Goal: Information Seeking & Learning: Learn about a topic

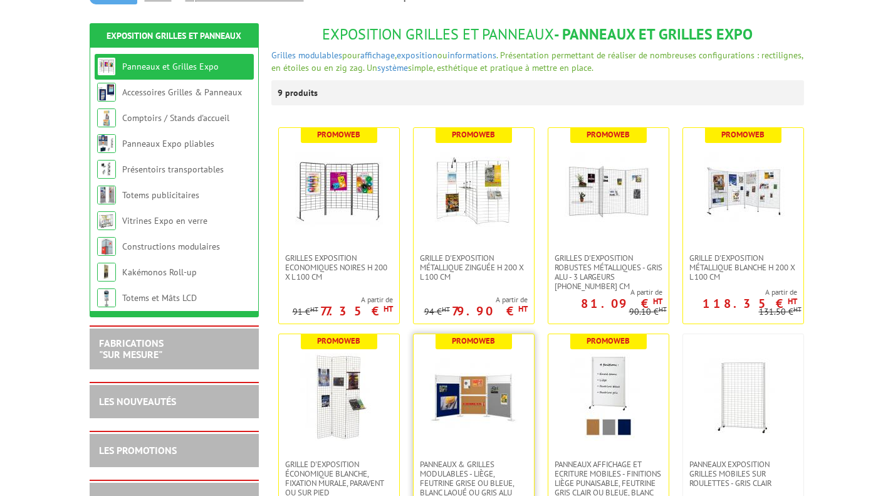
scroll to position [125, 0]
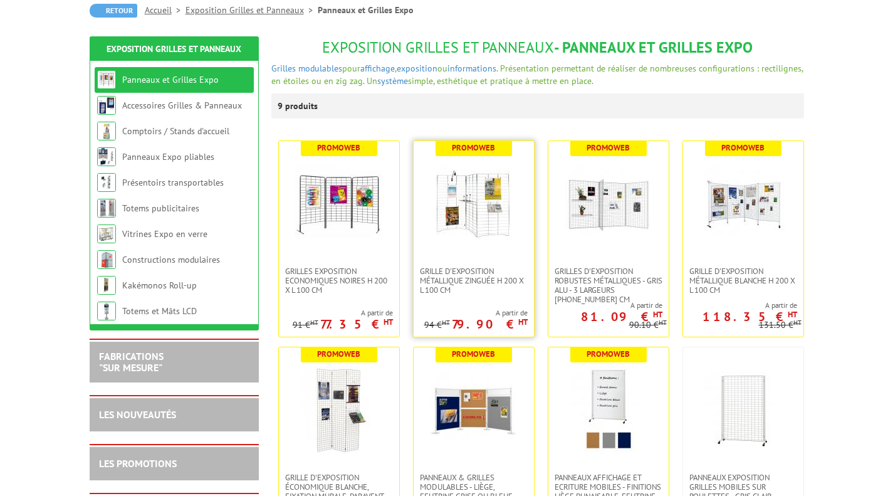
click at [494, 252] on link at bounding box center [474, 203] width 120 height 125
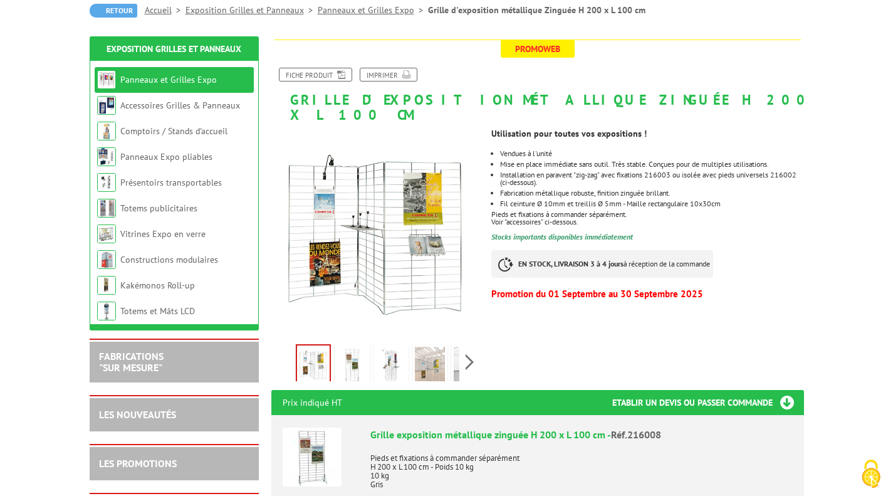
click at [350, 351] on img at bounding box center [352, 365] width 30 height 39
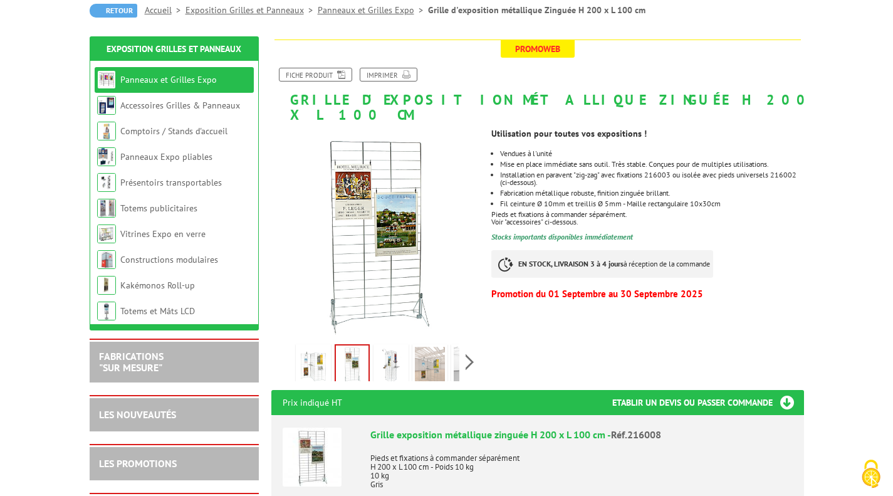
click at [391, 346] on img at bounding box center [391, 365] width 30 height 39
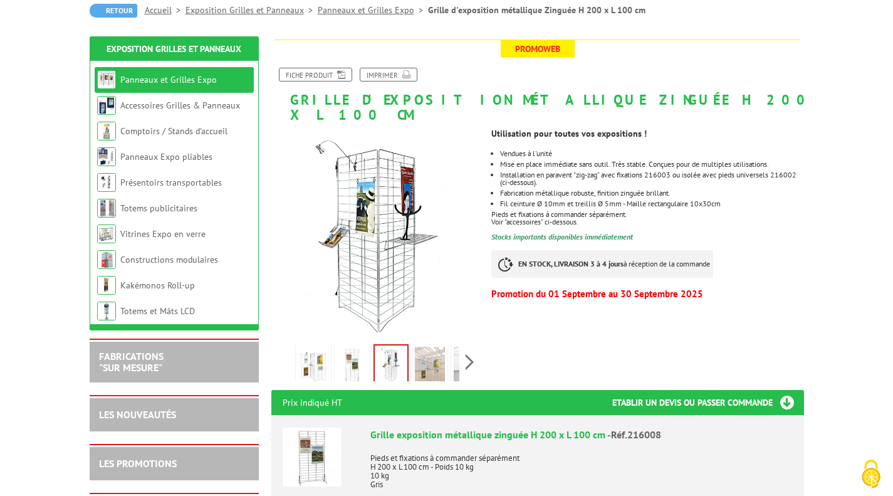
click at [422, 350] on img at bounding box center [430, 365] width 30 height 39
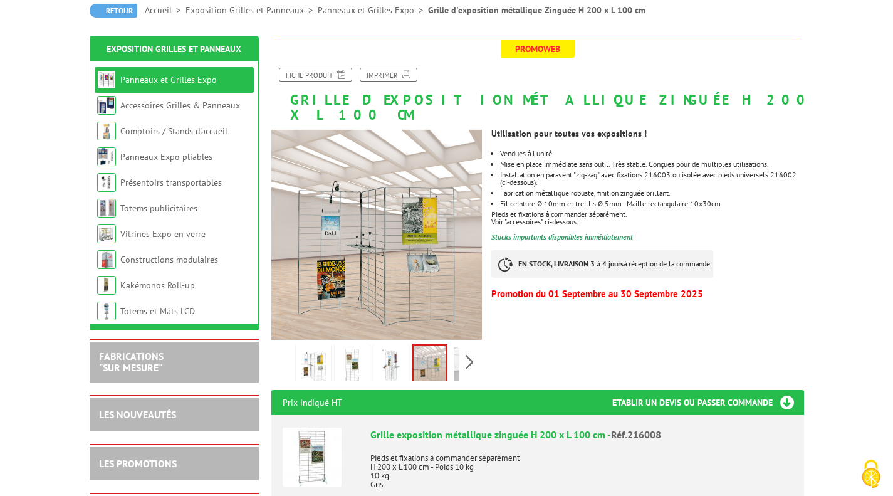
click at [458, 354] on img at bounding box center [469, 365] width 30 height 39
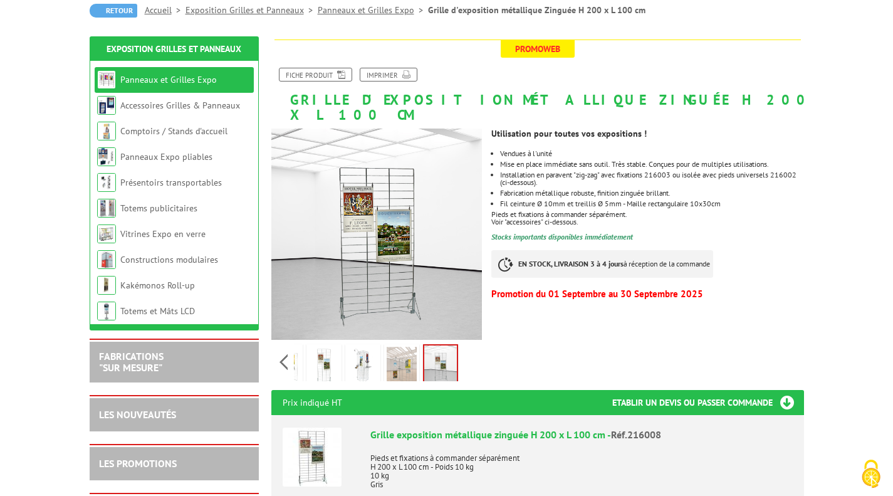
click at [407, 351] on img at bounding box center [402, 365] width 30 height 39
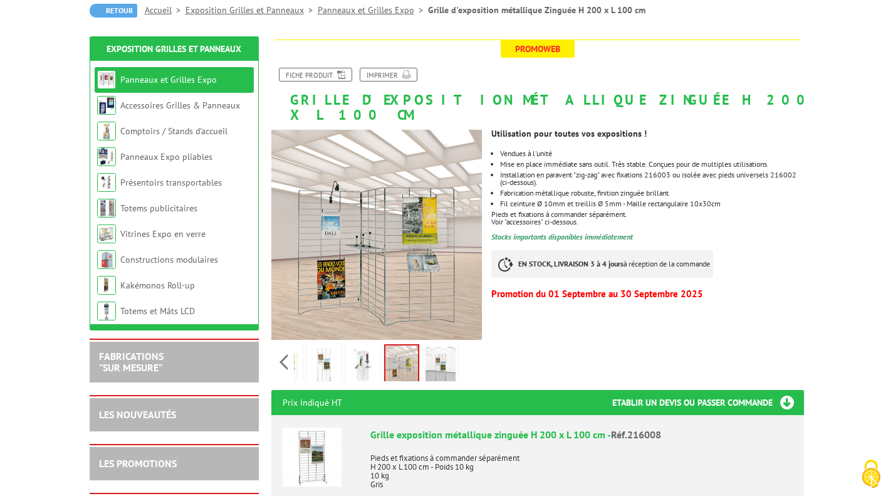
click at [432, 350] on img at bounding box center [440, 365] width 30 height 39
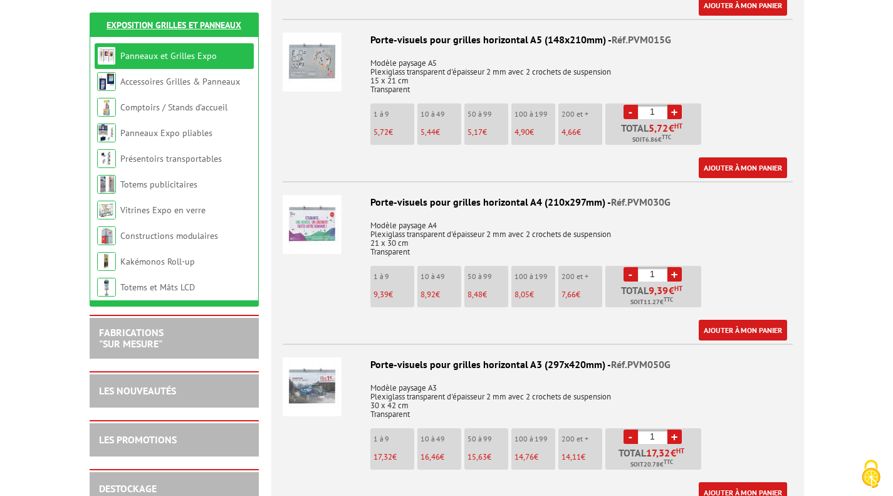
scroll to position [2757, 0]
